Goal: Task Accomplishment & Management: Manage account settings

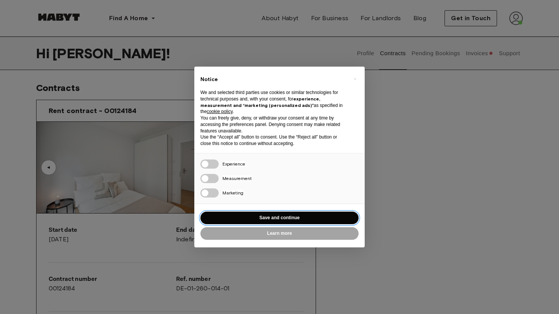
click at [253, 218] on button "Save and continue" at bounding box center [279, 217] width 158 height 13
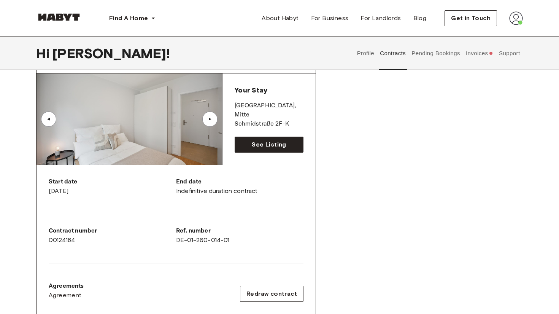
scroll to position [57, 0]
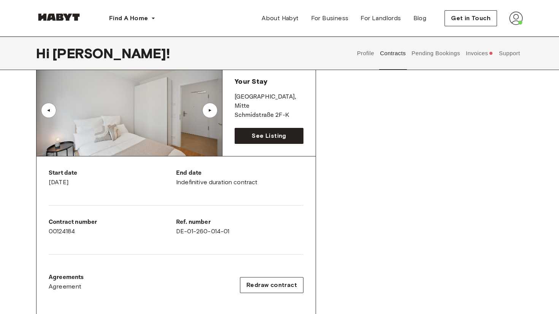
click at [472, 77] on div "Rent contract - 00124184 Activated ▲ ▲ Your Stay BERLIN , Mitte Schmidstraße 2F…" at bounding box center [279, 225] width 487 height 377
click at [472, 57] on button "Invoices" at bounding box center [479, 53] width 29 height 33
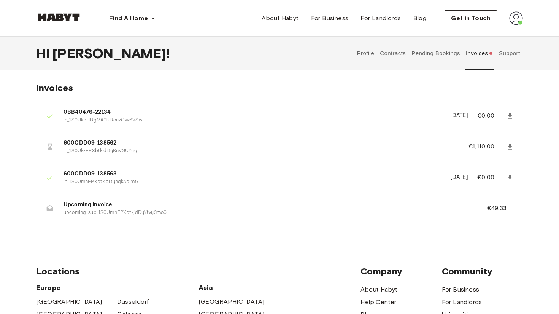
click at [497, 56] on div "Profile Contracts Pending Bookings Invoices Support" at bounding box center [438, 53] width 169 height 33
click at [503, 58] on button "Support" at bounding box center [509, 53] width 23 height 33
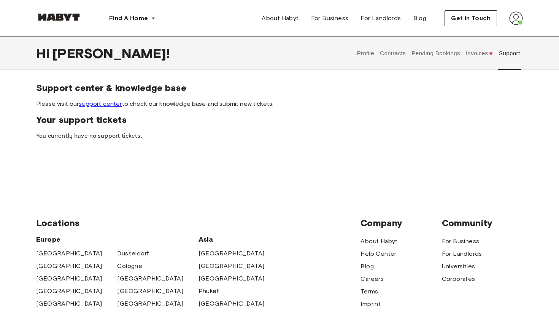
click at [0, 0] on div "Lean Library Open This pop-up is looking for open access resources . It has not…" at bounding box center [0, 0] width 0 height 0
click at [446, 53] on button "Pending Bookings" at bounding box center [436, 53] width 51 height 33
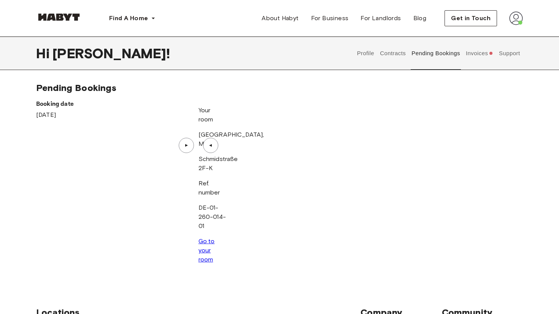
click at [190, 148] on div "▲" at bounding box center [187, 145] width 8 height 5
click at [403, 54] on button "Contracts" at bounding box center [393, 53] width 28 height 33
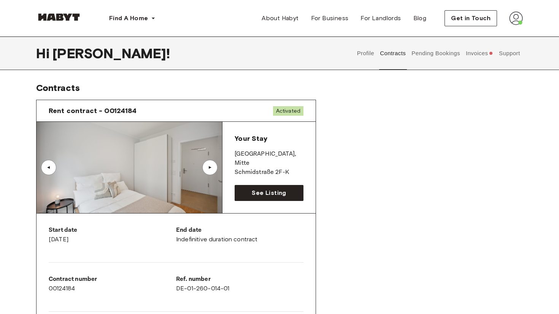
click at [369, 54] on button "Profile" at bounding box center [365, 53] width 19 height 33
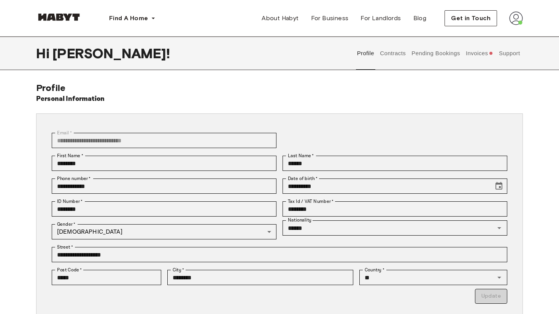
click at [446, 49] on button "Pending Bookings" at bounding box center [436, 53] width 51 height 33
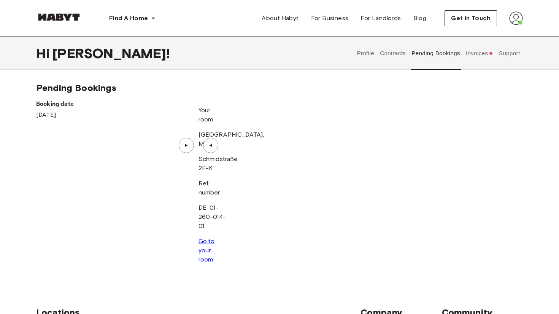
click at [190, 148] on div "▲" at bounding box center [187, 145] width 8 height 5
click at [402, 59] on button "Contracts" at bounding box center [393, 53] width 28 height 33
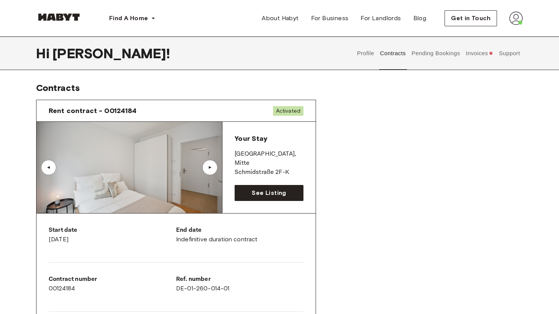
click at [478, 61] on button "Invoices" at bounding box center [479, 53] width 29 height 33
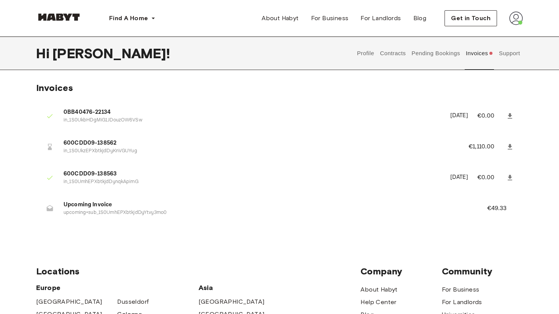
click at [508, 145] on icon at bounding box center [510, 147] width 8 height 8
drag, startPoint x: 63, startPoint y: 211, endPoint x: 113, endPoint y: 214, distance: 50.3
click at [113, 214] on li "Upcoming Invoice upcoming+sub_1S0UmhEPXbtkjdDyYtvy3mo0 €49.33" at bounding box center [279, 208] width 487 height 26
click at [113, 214] on p "upcoming+sub_1S0UmhEPXbtkjdDyYtvy3mo0" at bounding box center [266, 212] width 405 height 7
click at [513, 24] on img at bounding box center [516, 18] width 14 height 14
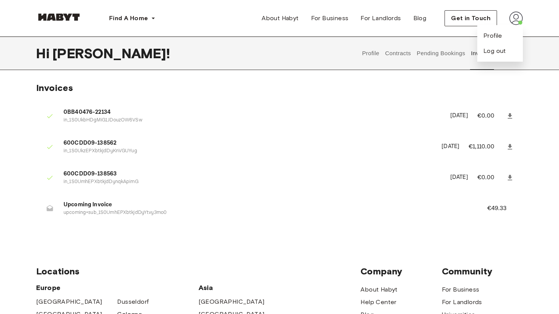
click at [508, 31] on div "Profile Log out" at bounding box center [500, 43] width 46 height 37
click at [518, 23] on img at bounding box center [516, 18] width 14 height 14
click at [500, 34] on span "Profile" at bounding box center [492, 35] width 19 height 9
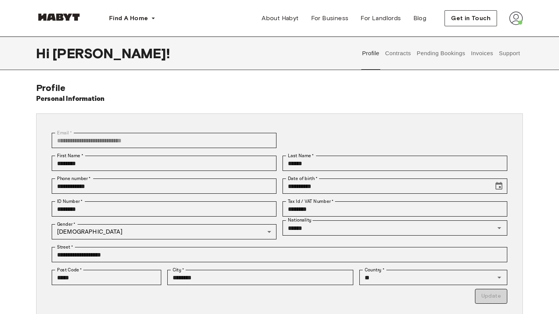
click at [373, 55] on button "Profile" at bounding box center [370, 53] width 19 height 33
click at [389, 55] on button "Contracts" at bounding box center [398, 53] width 28 height 33
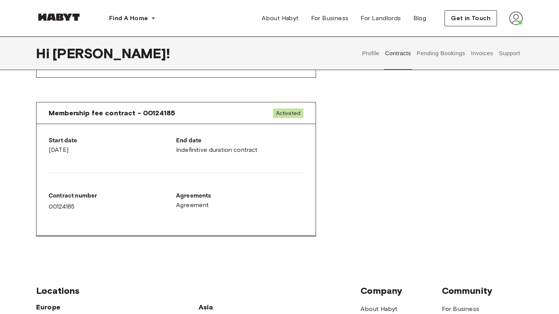
scroll to position [389, 0]
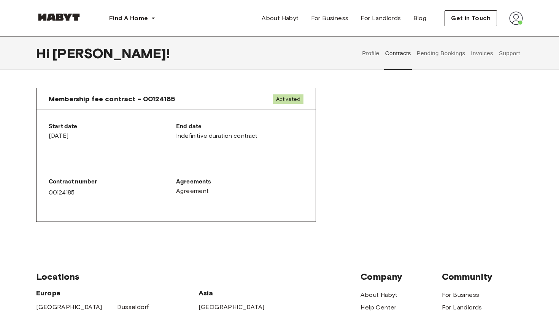
click at [424, 54] on button "Pending Bookings" at bounding box center [441, 53] width 51 height 33
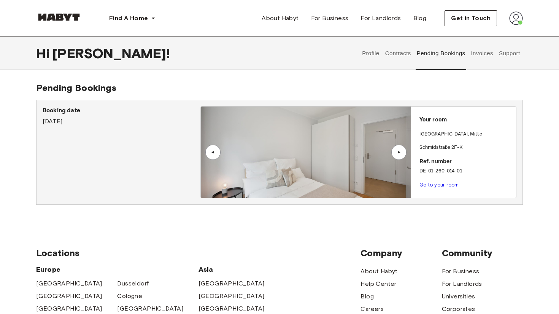
click at [448, 62] on button "Pending Bookings" at bounding box center [441, 53] width 51 height 33
click at [484, 49] on button "Invoices" at bounding box center [482, 53] width 24 height 33
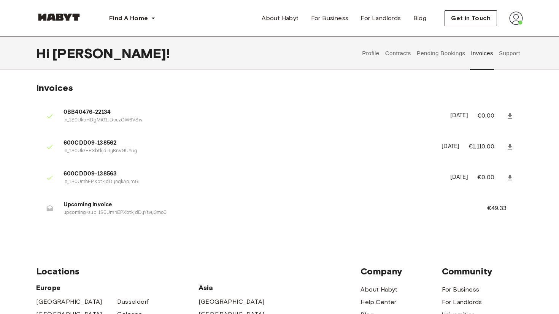
click at [506, 56] on button "Support" at bounding box center [509, 53] width 23 height 33
